Goal: Information Seeking & Learning: Find specific fact

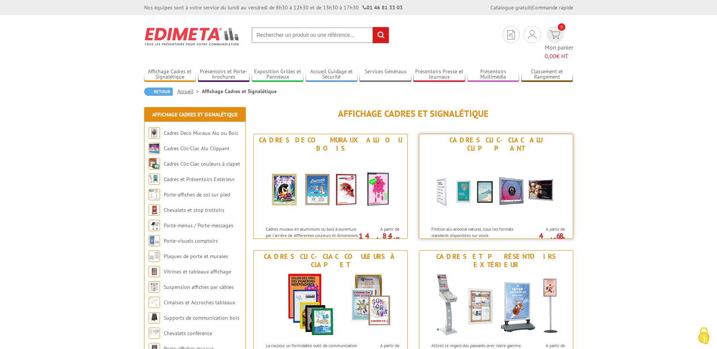
click at [466, 226] on p "Finition alu anodisé naturel, tous les formats standards disponibles sur stock." at bounding box center [477, 232] width 93 height 13
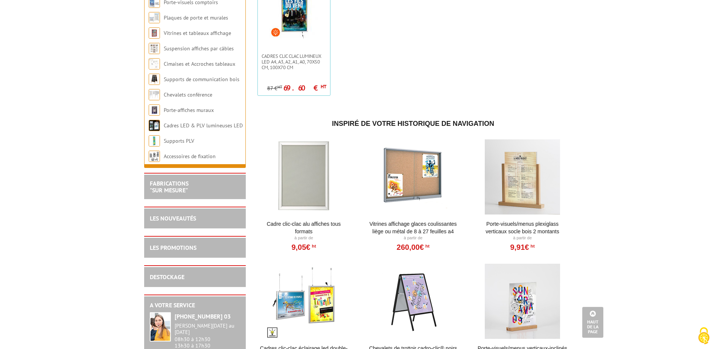
scroll to position [339, 0]
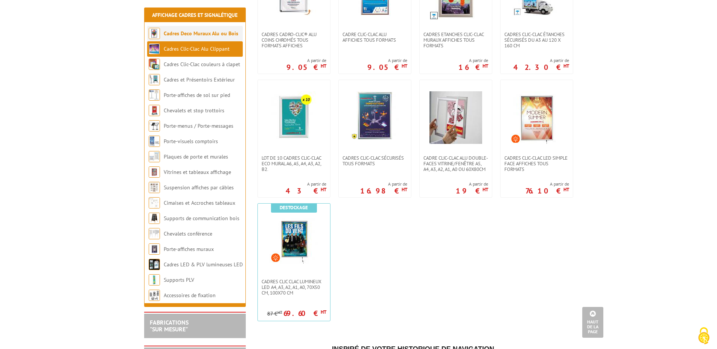
click at [197, 35] on link "Cadres Deco Muraux Alu ou Bois" at bounding box center [201, 33] width 74 height 7
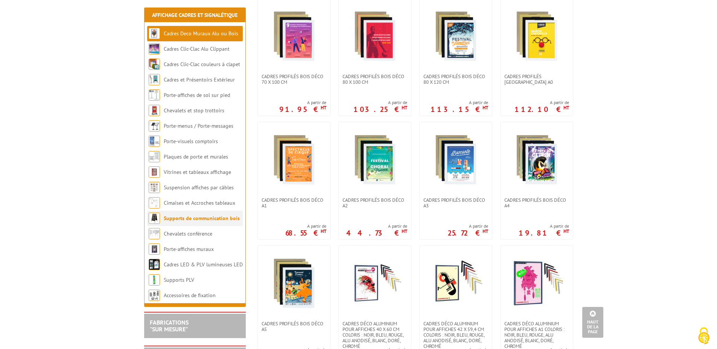
scroll to position [376, 0]
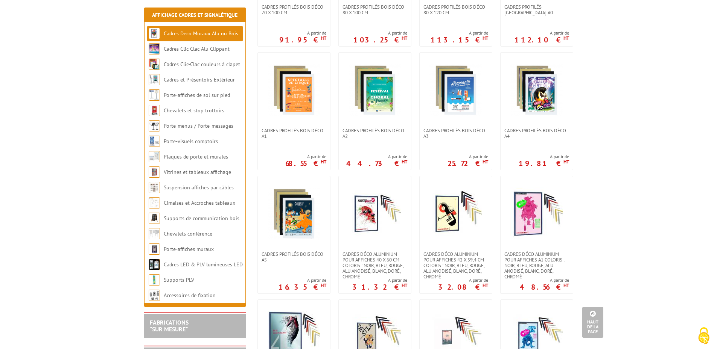
click at [173, 322] on link "FABRICATIONS "Sur Mesure"" at bounding box center [169, 326] width 39 height 14
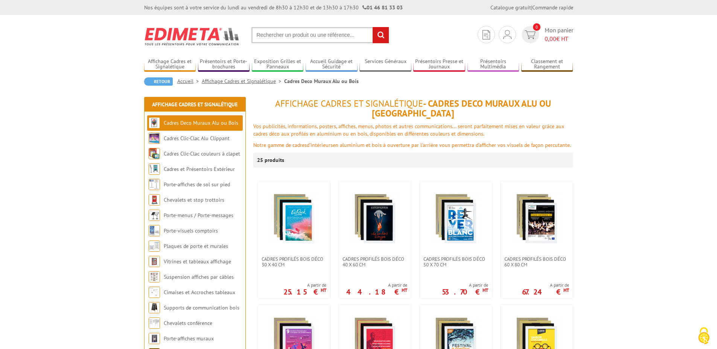
click at [271, 35] on input "text" at bounding box center [320, 35] width 138 height 16
type input "cadre 80 x 110 cm"
click at [372, 27] on input "rechercher" at bounding box center [380, 35] width 16 height 16
